Goal: Information Seeking & Learning: Check status

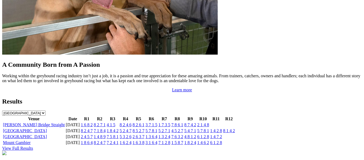
scroll to position [515, 0]
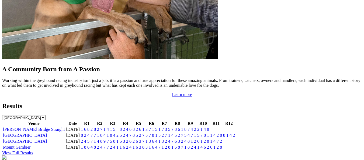
click at [93, 127] on link "1 6 8 2" at bounding box center [87, 129] width 12 height 5
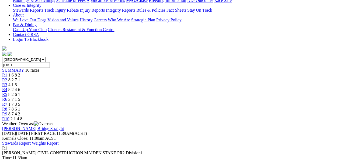
scroll to position [81, 0]
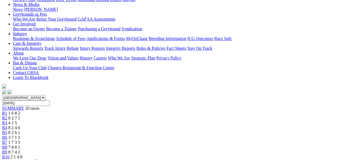
click at [20, 115] on span "8 2 7 1" at bounding box center [14, 117] width 12 height 5
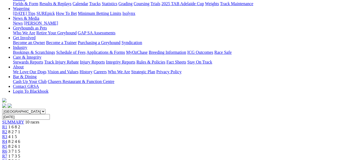
scroll to position [54, 0]
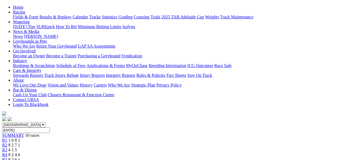
click at [7, 147] on span "R3" at bounding box center [4, 149] width 5 height 5
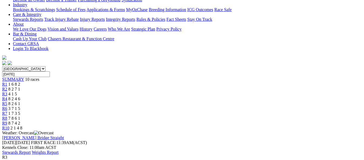
scroll to position [54, 0]
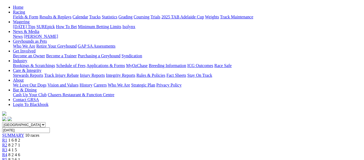
click at [7, 152] on link "R4" at bounding box center [4, 154] width 5 height 5
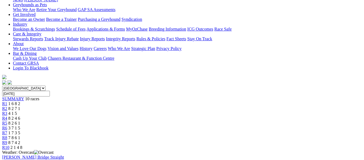
scroll to position [81, 0]
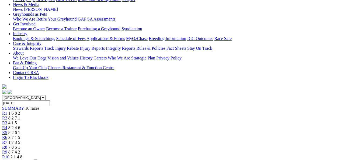
click at [7, 130] on span "R5" at bounding box center [4, 132] width 5 height 5
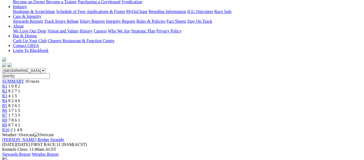
scroll to position [54, 0]
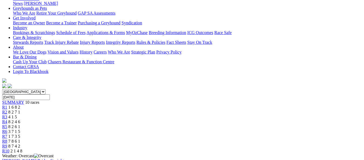
scroll to position [81, 0]
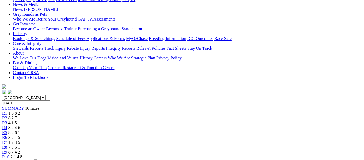
click at [7, 144] on link "R8" at bounding box center [4, 146] width 5 height 5
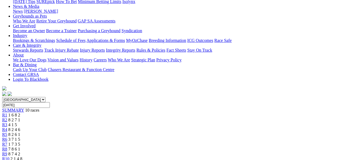
scroll to position [54, 0]
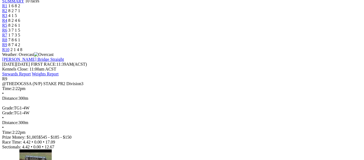
scroll to position [189, 0]
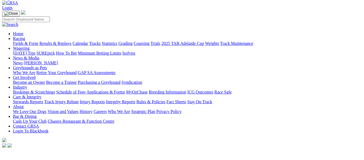
scroll to position [27, 0]
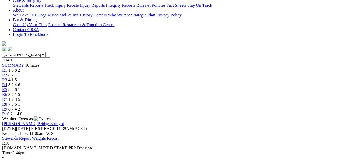
scroll to position [108, 0]
